Goal: Task Accomplishment & Management: Complete application form

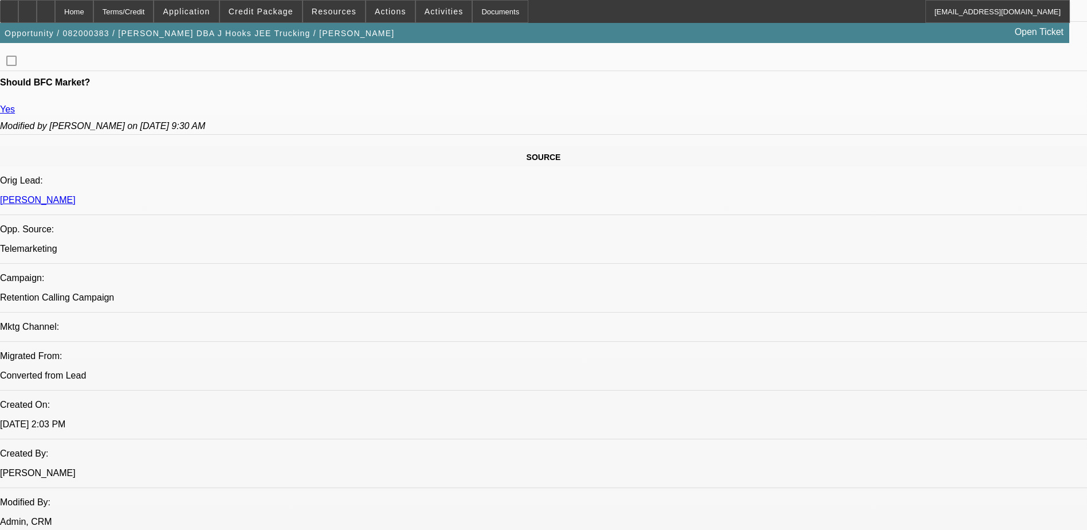
select select "0"
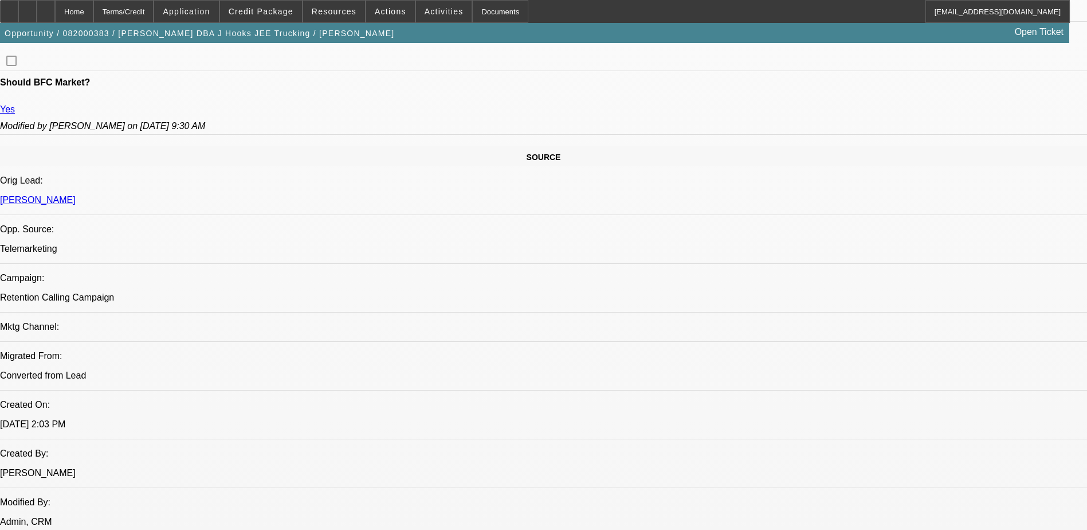
select select "0"
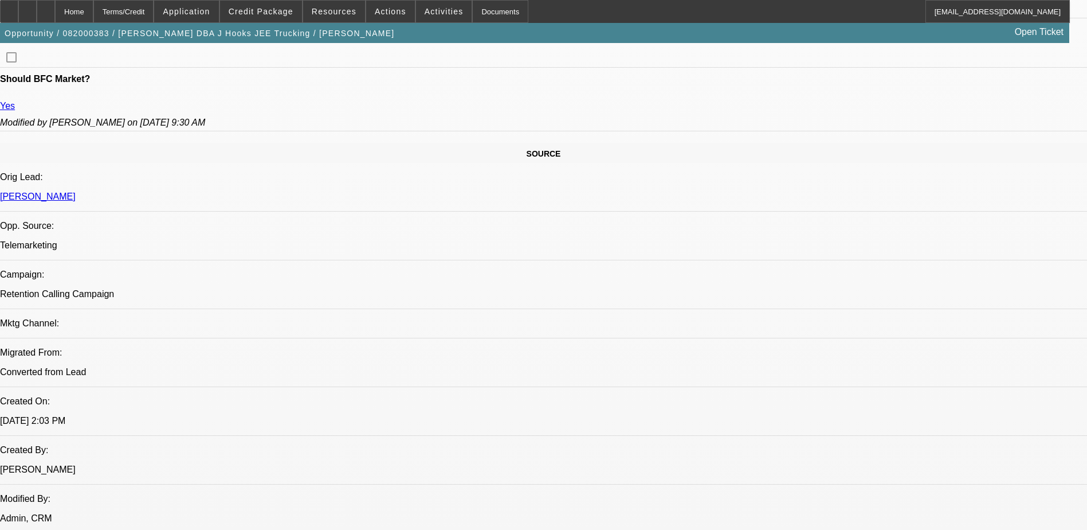
select select "0"
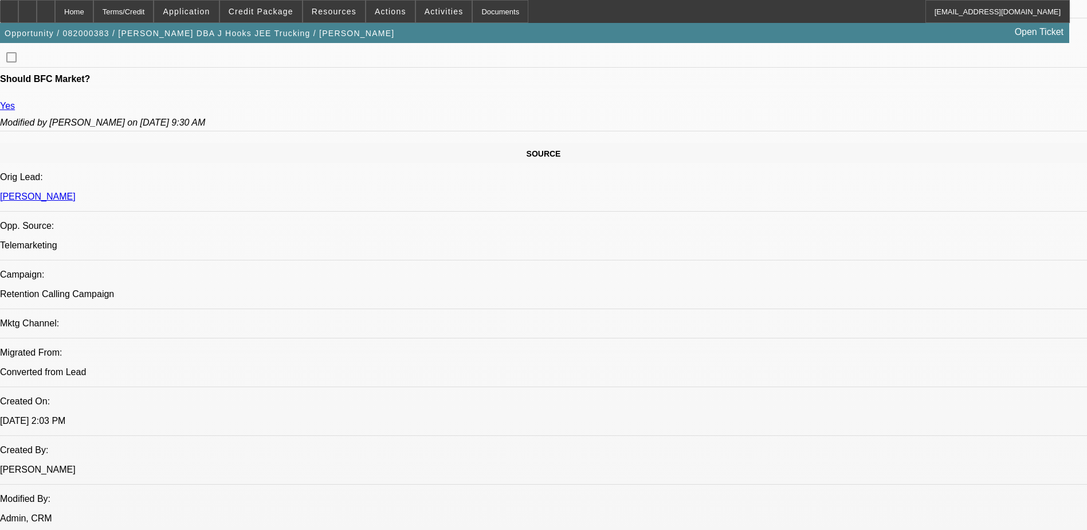
select select "0"
select select "1"
select select "6"
select select "1"
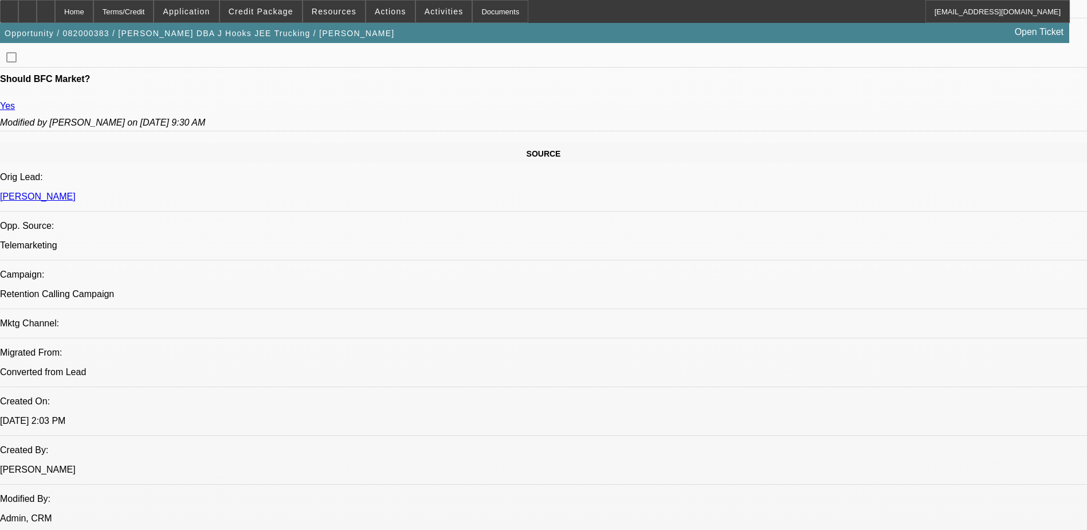
select select "2"
select select "6"
select select "1"
select select "2"
select select "6"
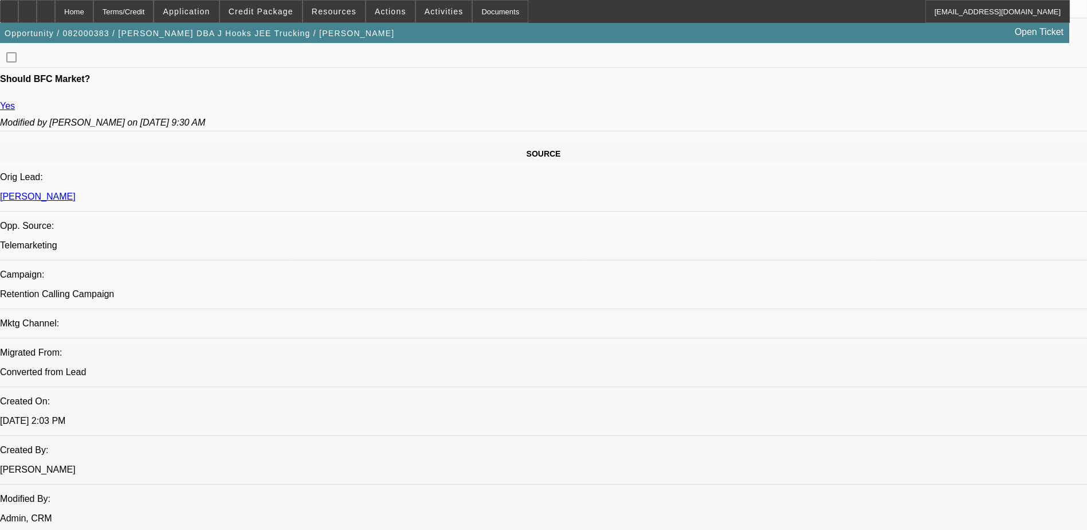
select select "1"
select select "2"
select select "6"
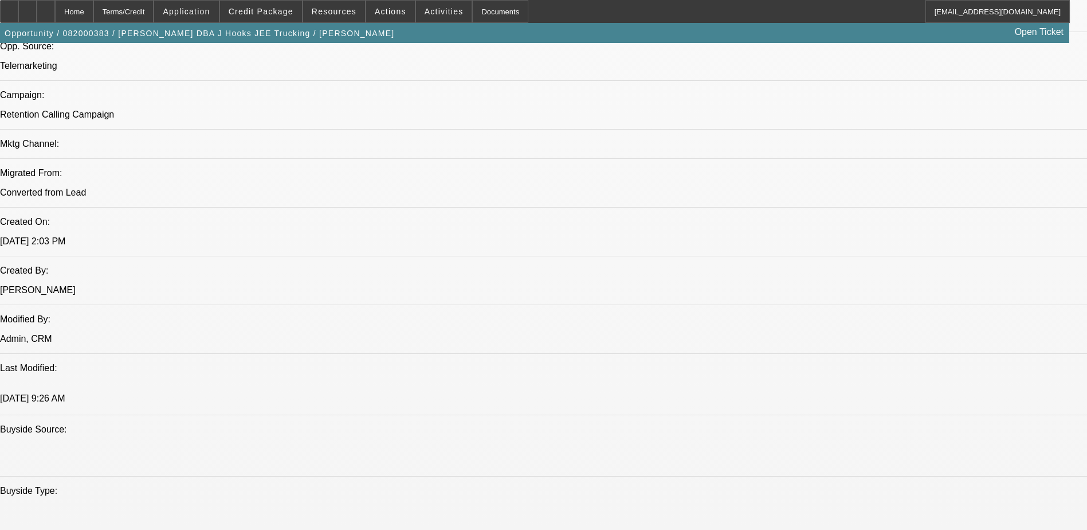
scroll to position [917, 0]
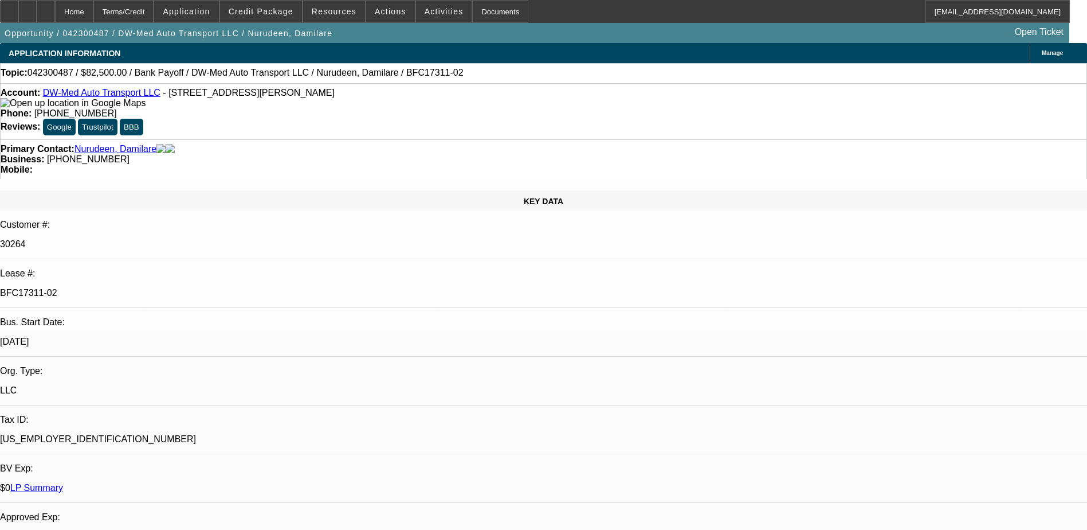
select select "0"
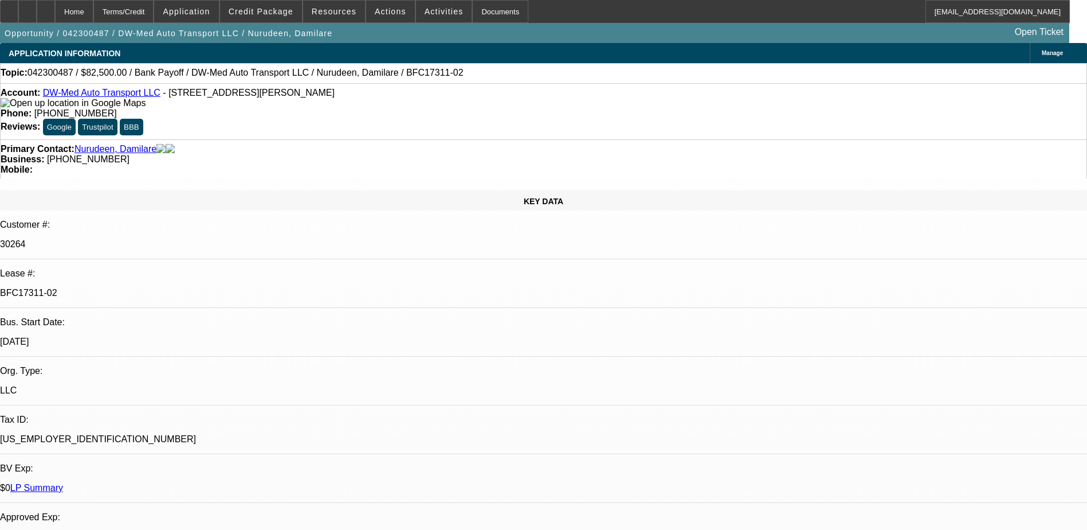
select select "0"
select select "2"
select select "0"
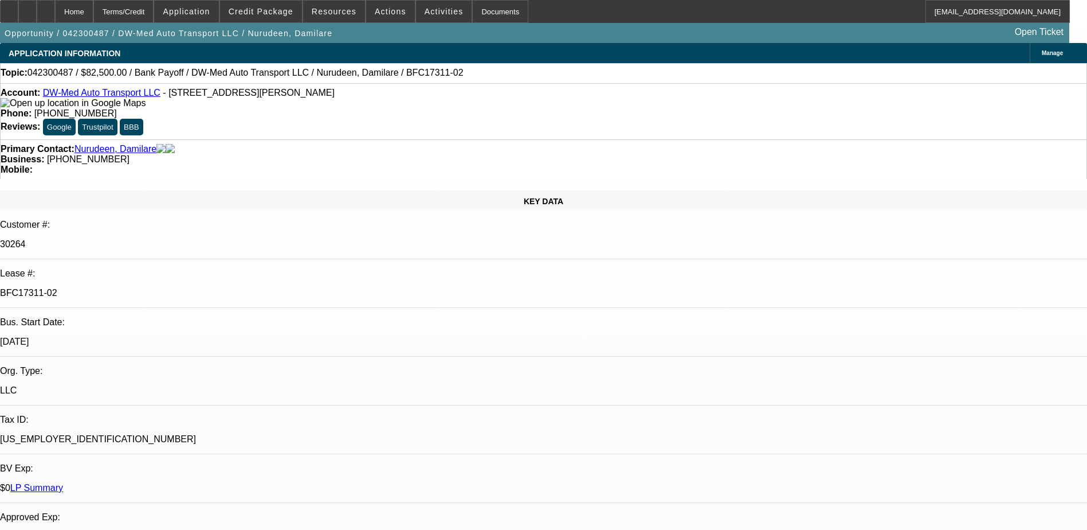
select select "2"
select select "0"
select select "1"
select select "2"
select select "6"
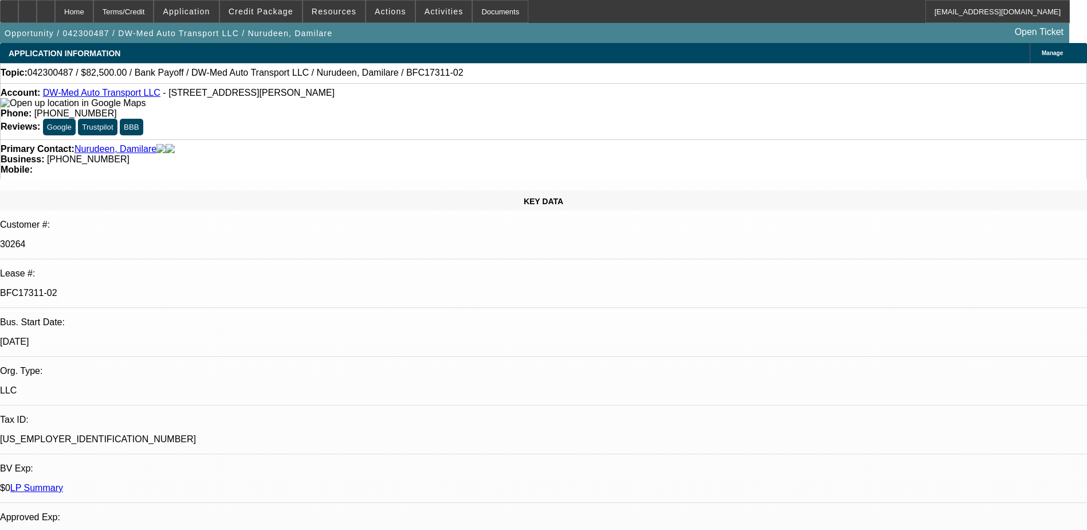
select select "1"
select select "2"
select select "6"
select select "1"
select select "2"
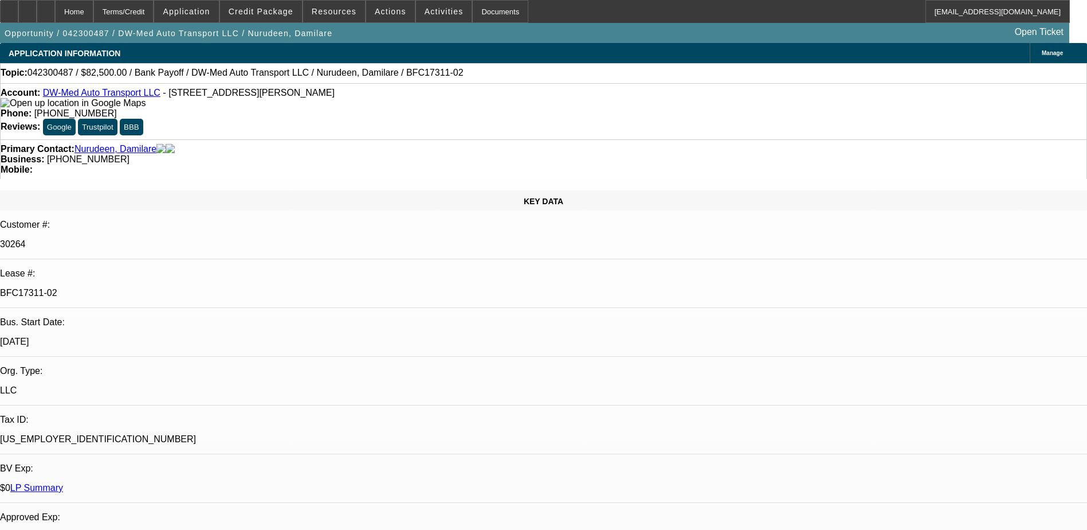
select select "6"
select select "1"
select select "2"
select select "6"
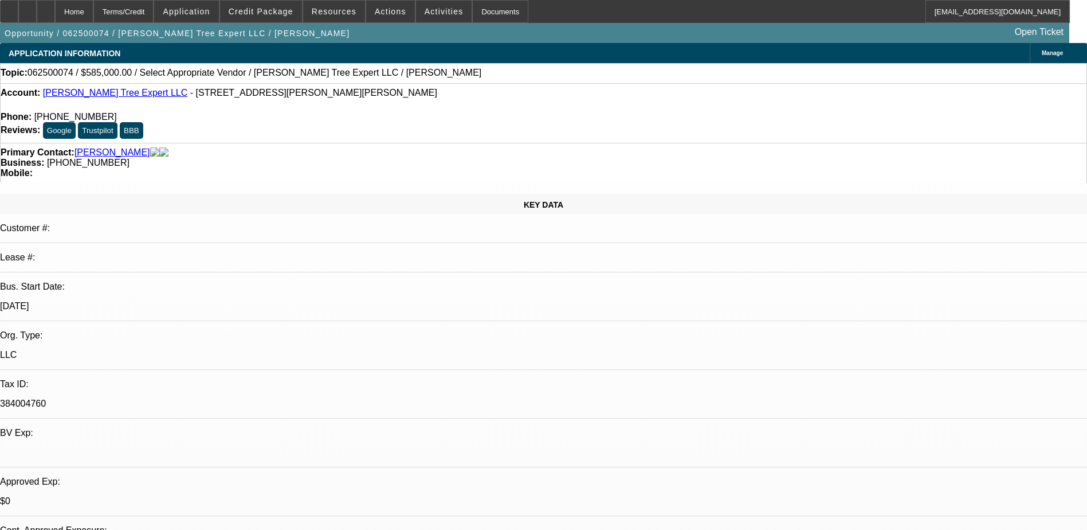
select select "0"
select select "2"
select select "0.1"
select select "4"
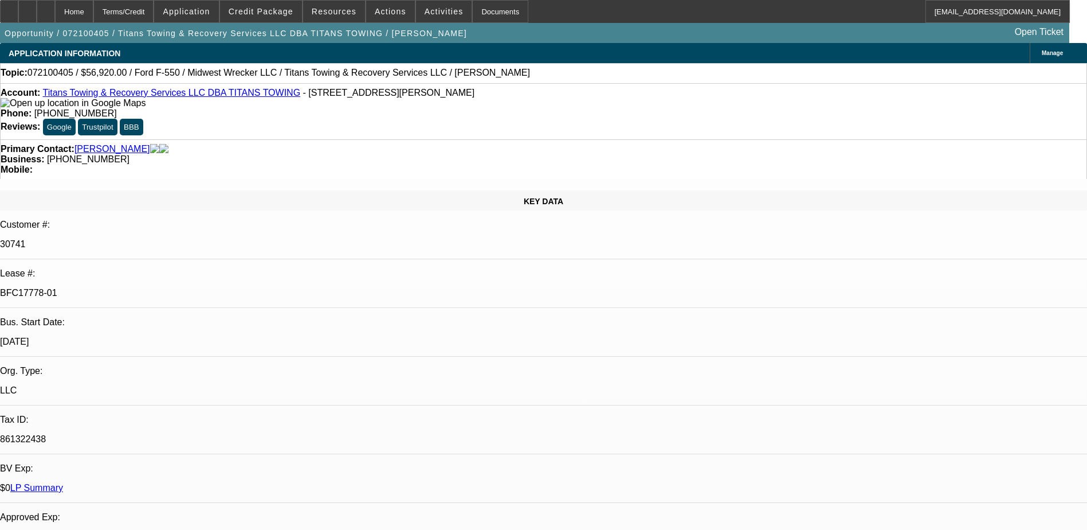
select select "0.2"
select select "2"
select select "0"
select select "2"
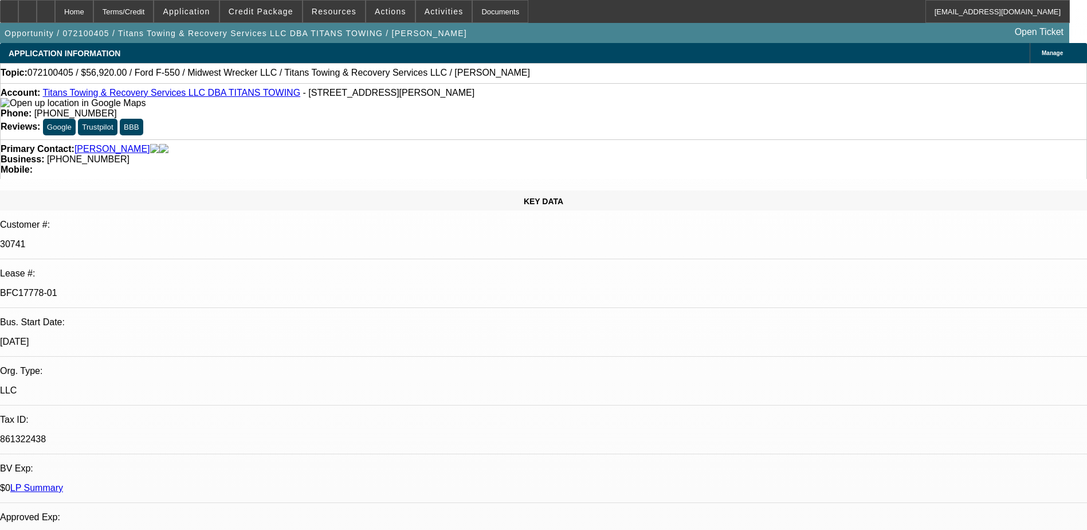
select select "0"
select select "2"
select select "0"
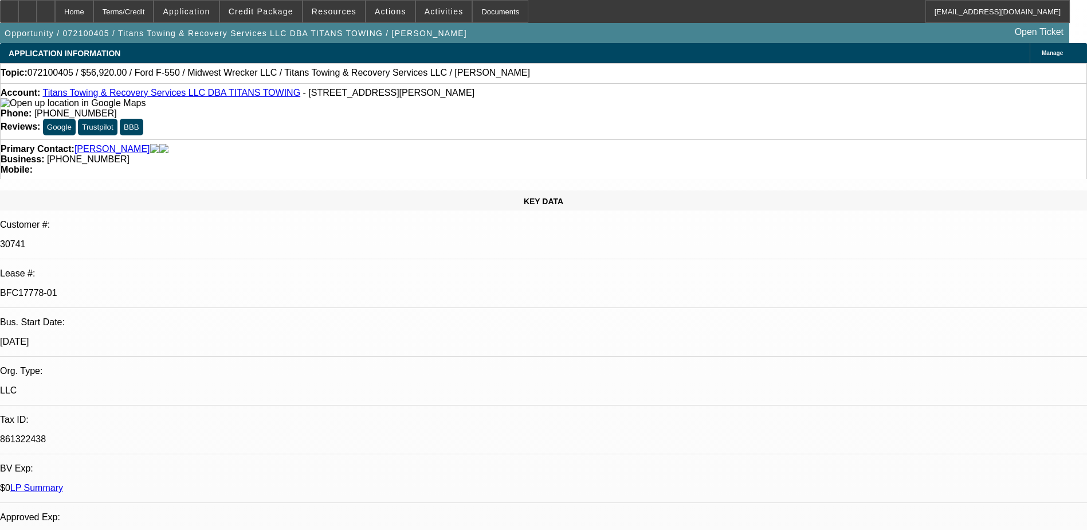
select select "2"
select select "0"
select select "1"
select select "2"
select select "6"
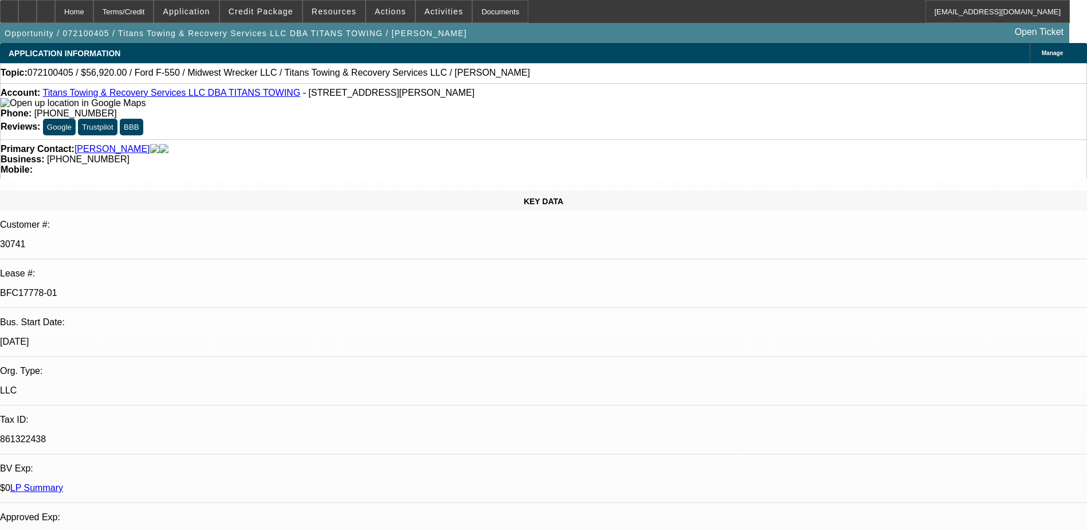
select select "1"
select select "2"
select select "6"
select select "1"
select select "2"
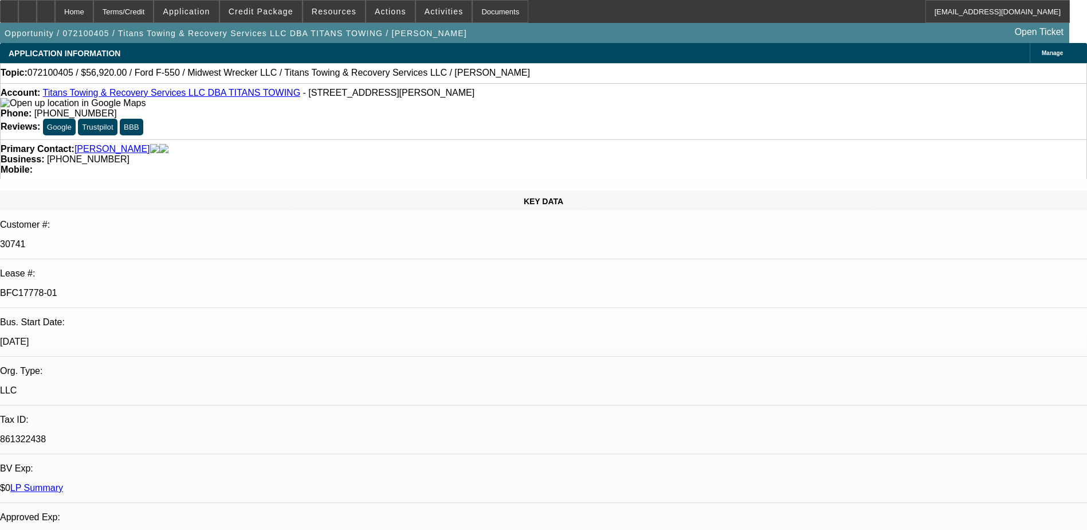
select select "6"
select select "1"
select select "2"
select select "6"
